Goal: Task Accomplishment & Management: Manage account settings

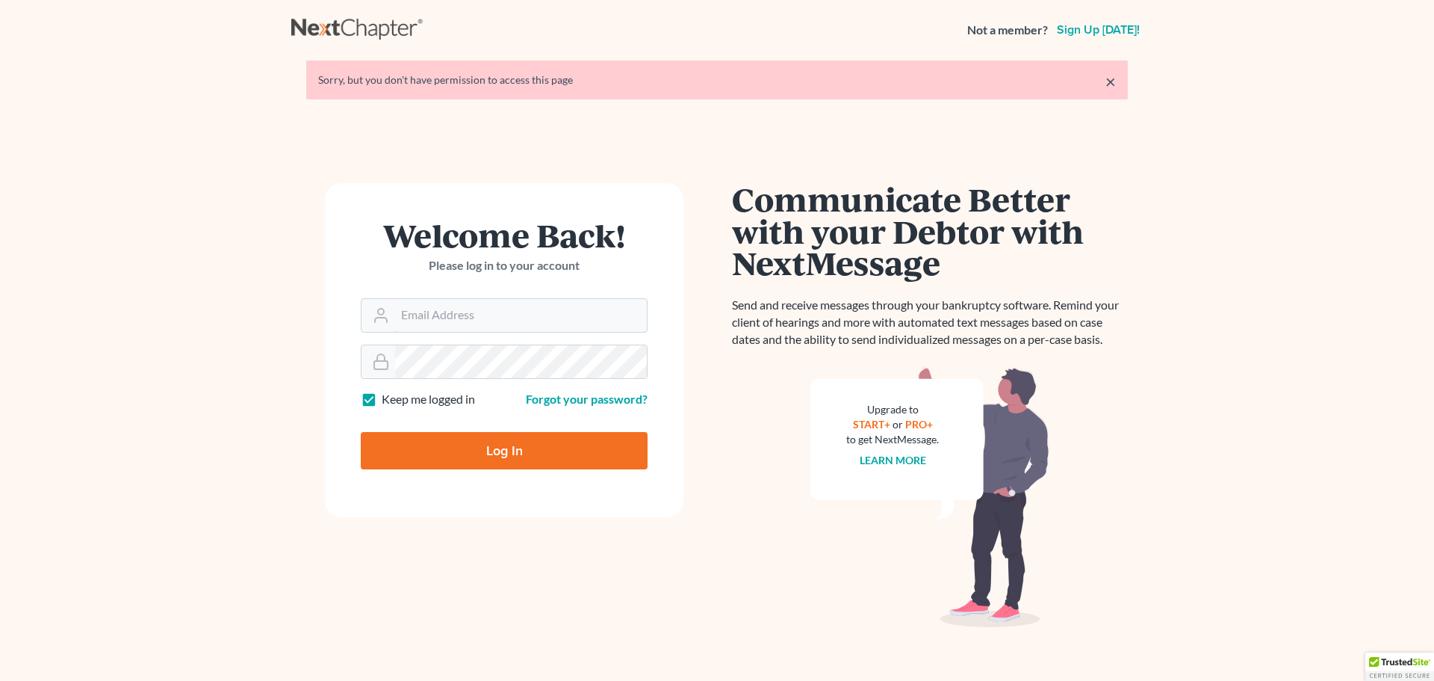
type input "[PERSON_NAME][EMAIL_ADDRESS][DOMAIN_NAME]"
click at [504, 456] on input "Log In" at bounding box center [504, 450] width 287 height 37
type input "Thinking..."
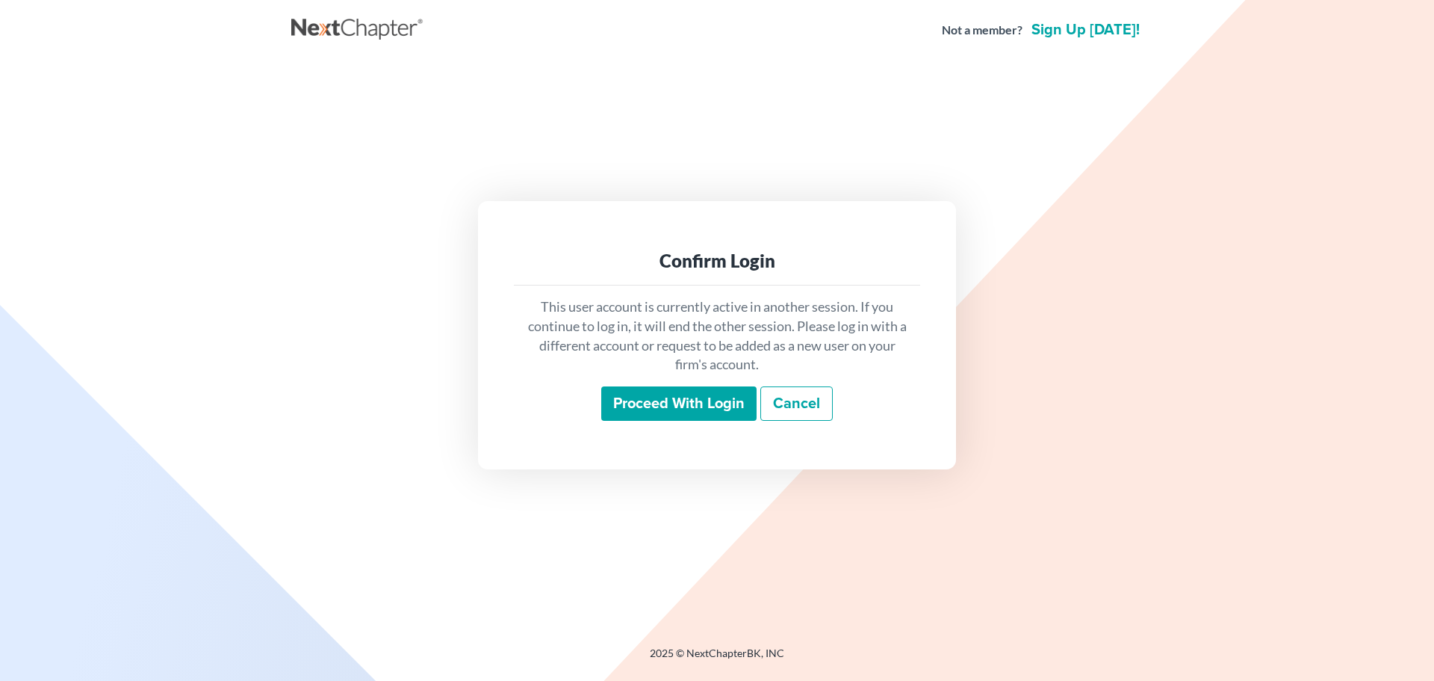
click at [685, 410] on input "Proceed with login" at bounding box center [678, 403] width 155 height 34
